Goal: Check status: Check status

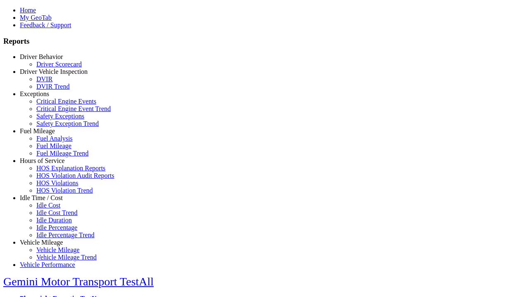
click at [48, 164] on link "Hours of Service" at bounding box center [42, 160] width 45 height 7
click at [54, 194] on link "HOS Violation Trend" at bounding box center [64, 190] width 57 height 7
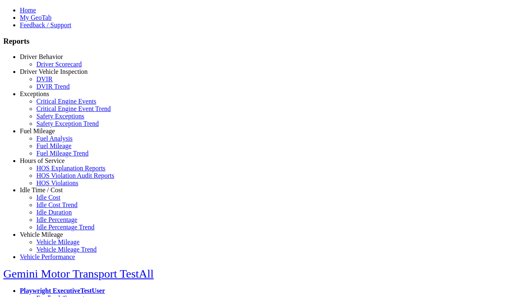
scroll to position [34, 0]
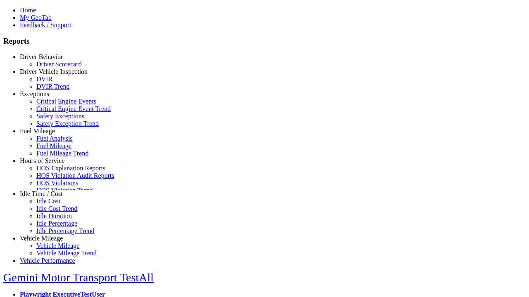
type input "*********"
